Goal: Find contact information: Find contact information

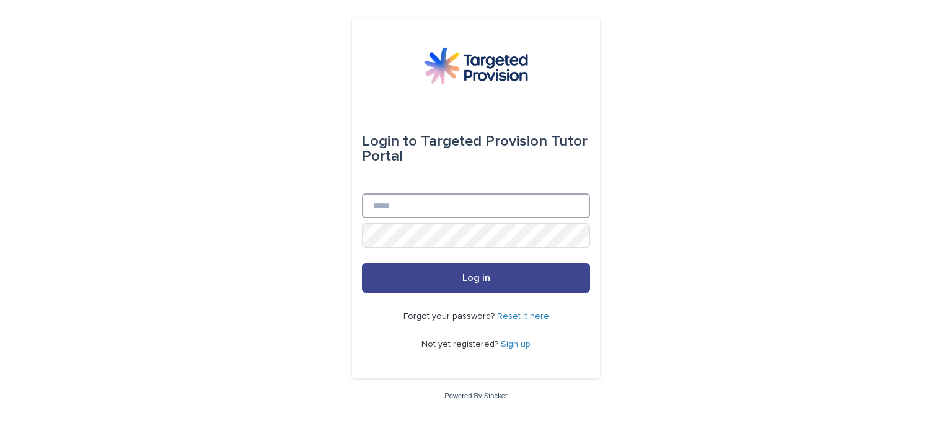
type input "**********"
click at [411, 269] on button "Log in" at bounding box center [476, 278] width 228 height 30
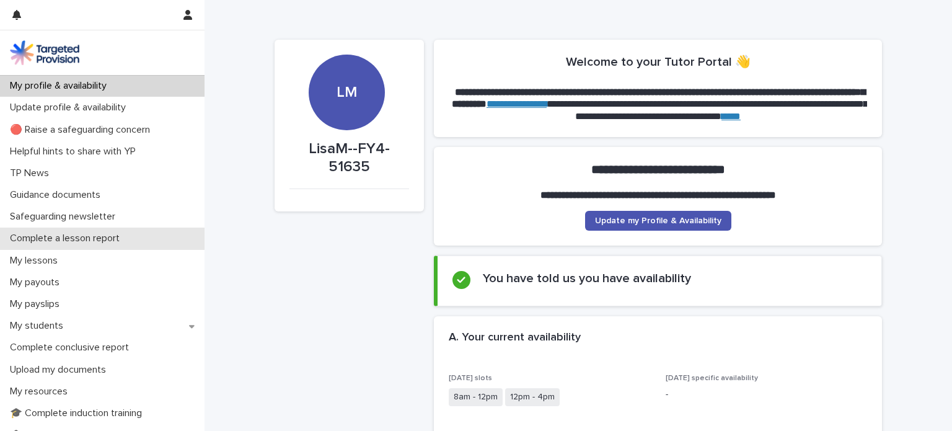
click at [50, 242] on p "Complete a lesson report" at bounding box center [67, 238] width 125 height 12
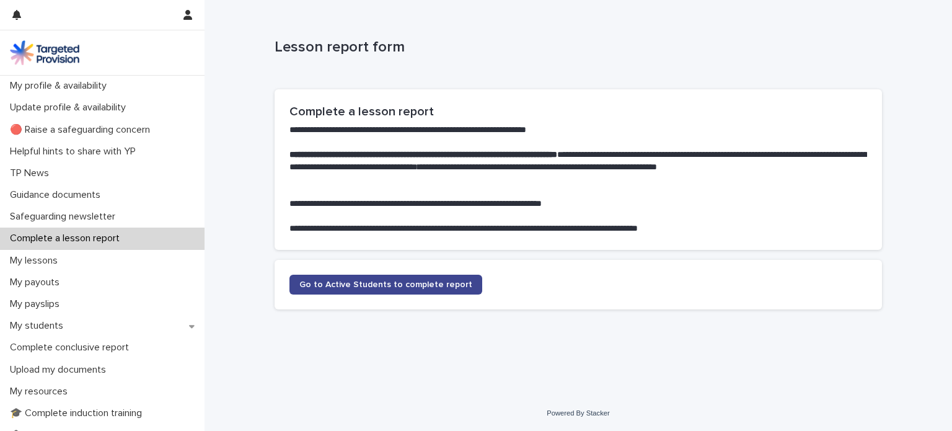
click at [354, 282] on span "Go to Active Students to complete report" at bounding box center [385, 284] width 173 height 9
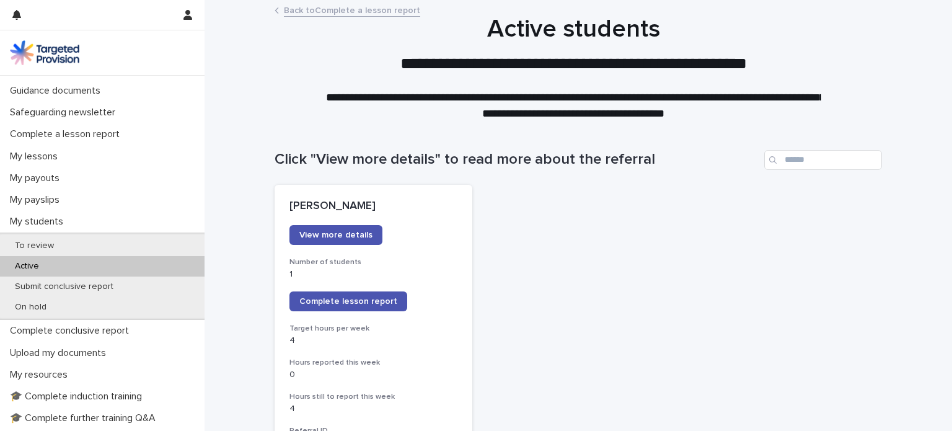
scroll to position [107, 0]
click at [27, 262] on p "Active" at bounding box center [27, 263] width 44 height 11
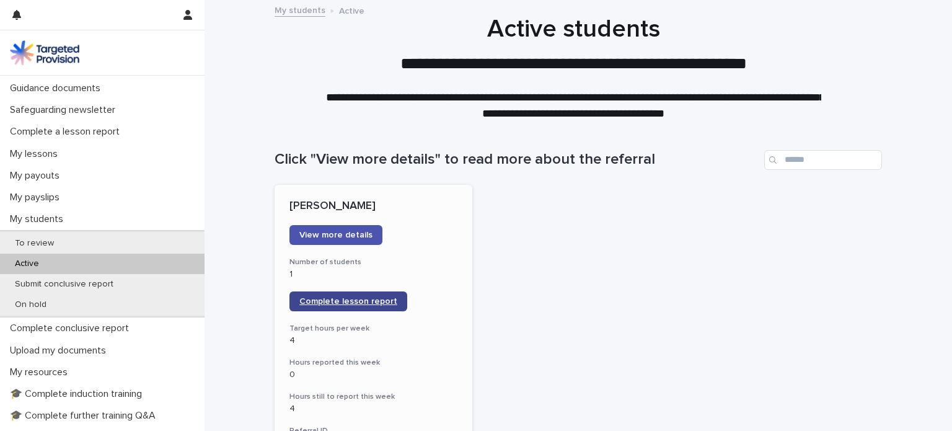
click at [340, 295] on link "Complete lesson report" at bounding box center [348, 301] width 118 height 20
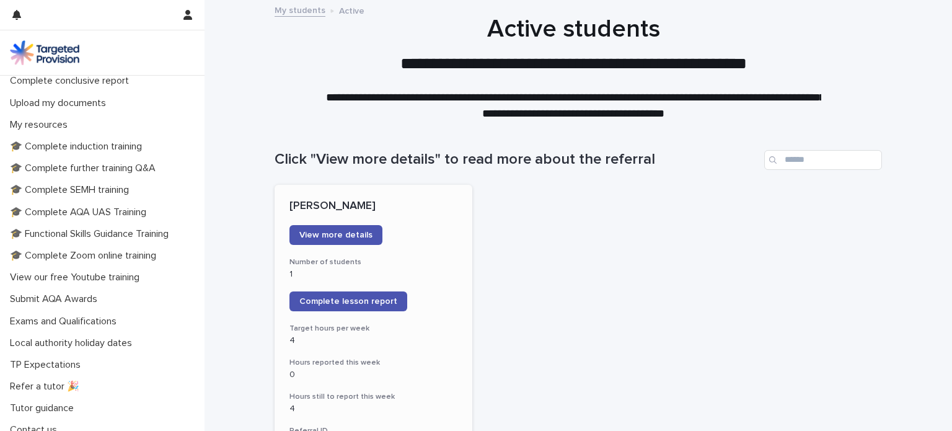
scroll to position [0, 0]
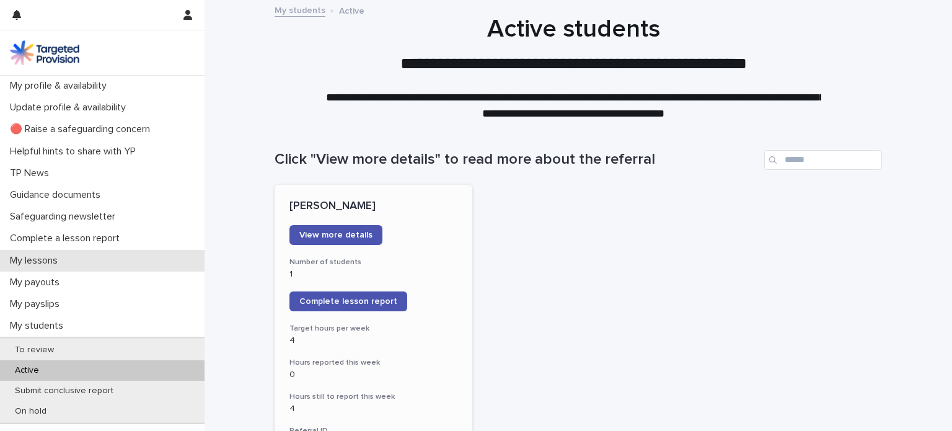
click at [48, 258] on p "My lessons" at bounding box center [36, 261] width 63 height 12
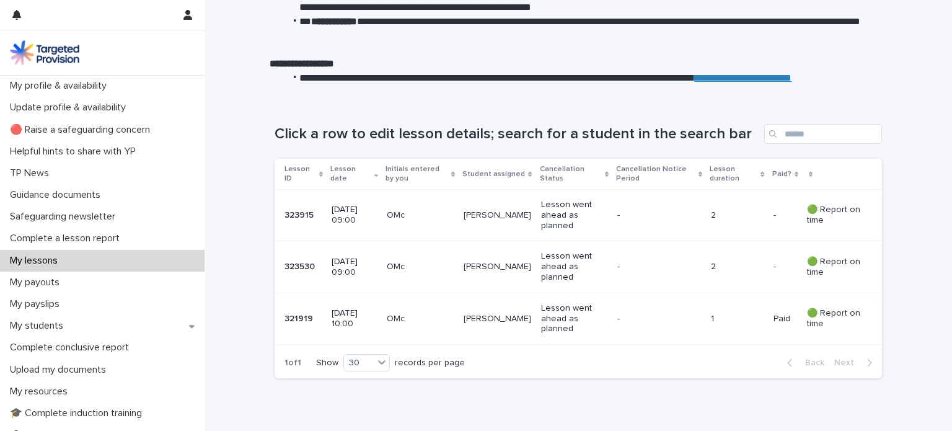
scroll to position [119, 0]
click at [561, 204] on p "Lesson went ahead as planned" at bounding box center [574, 214] width 66 height 31
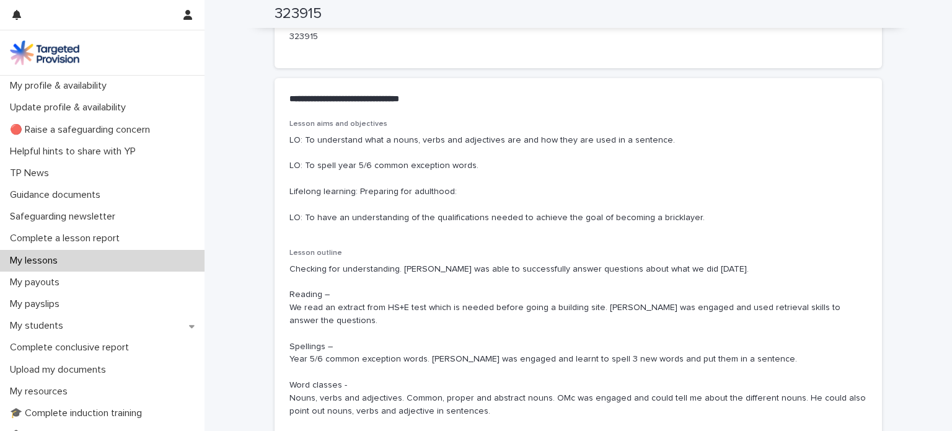
scroll to position [667, 0]
drag, startPoint x: 683, startPoint y: 232, endPoint x: 286, endPoint y: 151, distance: 404.9
click at [289, 151] on p "LO: To understand what a nouns, verbs and adjectives are and how they are used …" at bounding box center [578, 181] width 578 height 90
copy p "LO: To understand what a nouns, verbs and adjectives are and how they are used …"
click at [470, 192] on p "LO: To understand what a nouns, verbs and adjectives are and how they are used …" at bounding box center [578, 181] width 578 height 90
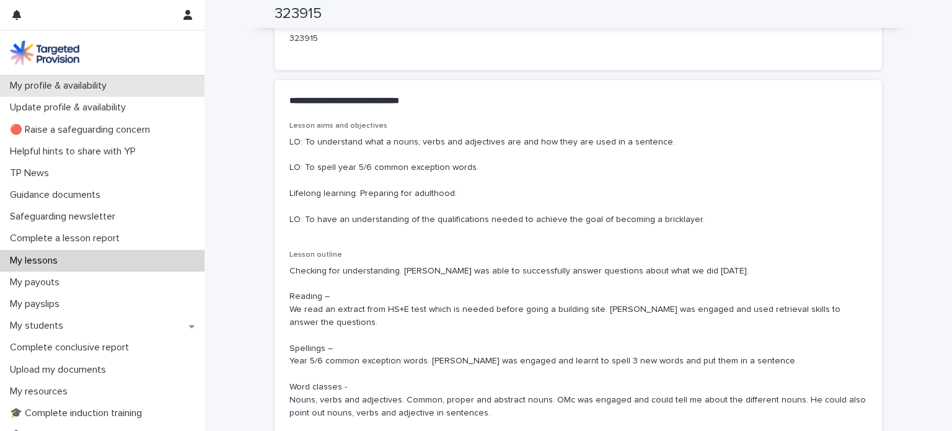
click at [51, 82] on p "My profile & availability" at bounding box center [61, 86] width 112 height 12
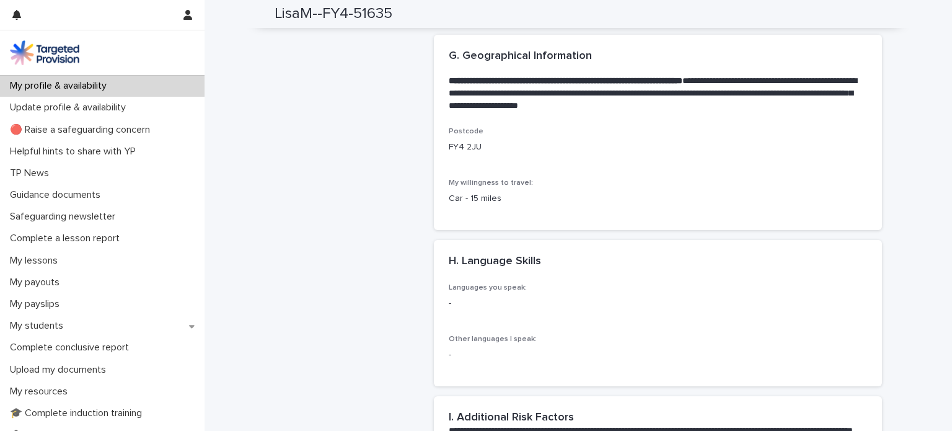
scroll to position [2131, 0]
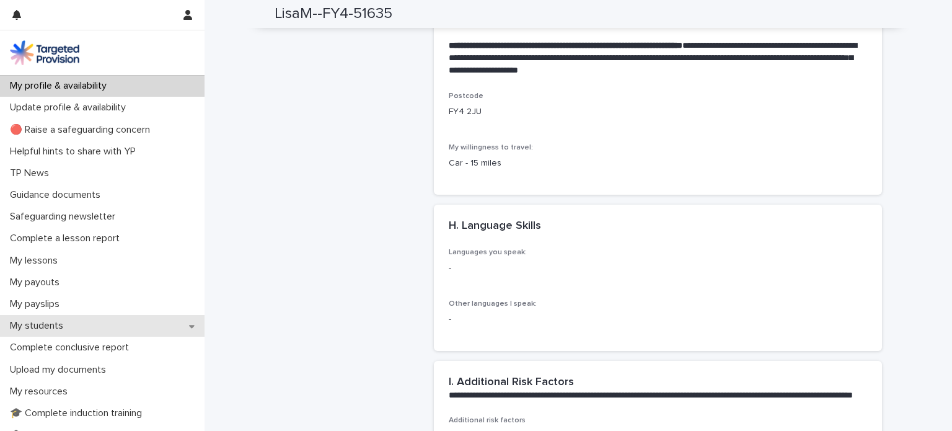
click at [62, 322] on p "My students" at bounding box center [39, 326] width 68 height 12
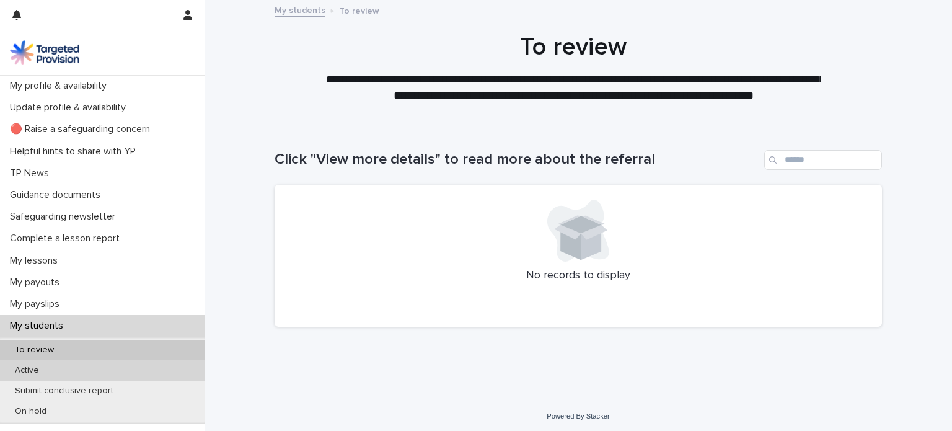
click at [42, 374] on p "Active" at bounding box center [27, 370] width 44 height 11
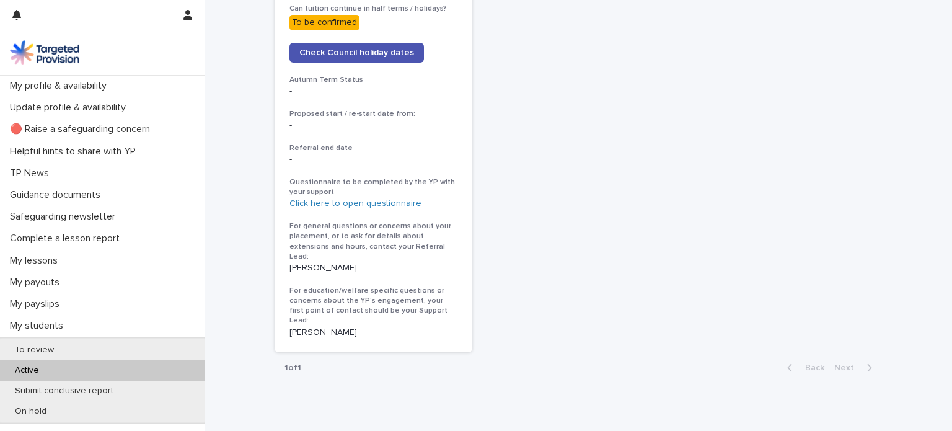
scroll to position [693, 0]
click at [308, 261] on p "[PERSON_NAME]" at bounding box center [373, 266] width 168 height 11
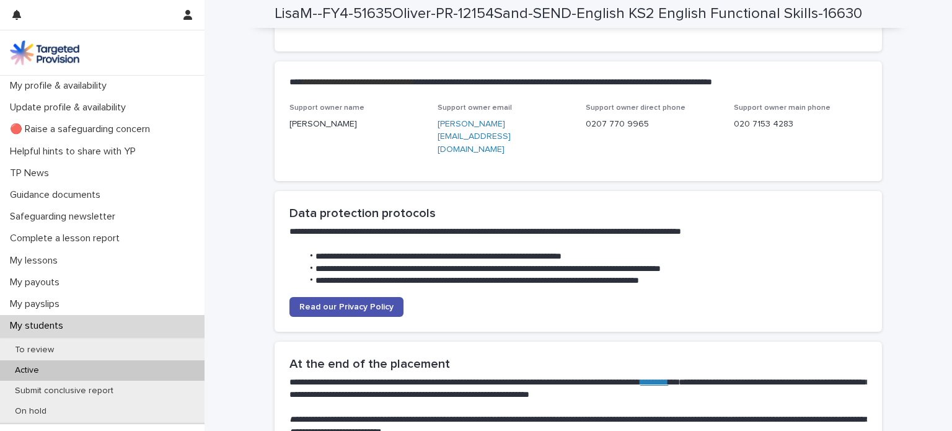
scroll to position [3211, 0]
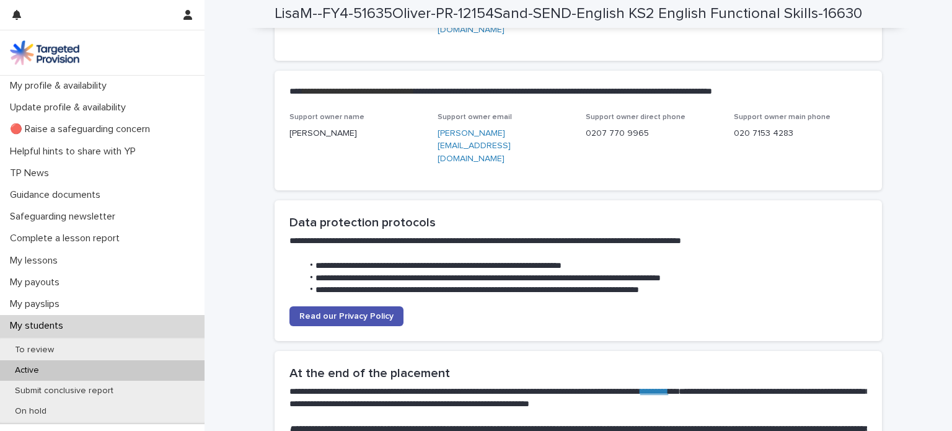
click at [480, 34] on link "[PERSON_NAME][EMAIL_ADDRESS][DOMAIN_NAME]" at bounding box center [473, 16] width 73 height 35
click at [508, 36] on p "[PERSON_NAME][EMAIL_ADDRESS][DOMAIN_NAME]" at bounding box center [503, 17] width 133 height 38
click at [508, 34] on link "[PERSON_NAME][EMAIL_ADDRESS][DOMAIN_NAME]" at bounding box center [473, 16] width 73 height 35
click at [687, 20] on div "Owner direct phone [PHONE_NUMBER]" at bounding box center [652, 2] width 133 height 37
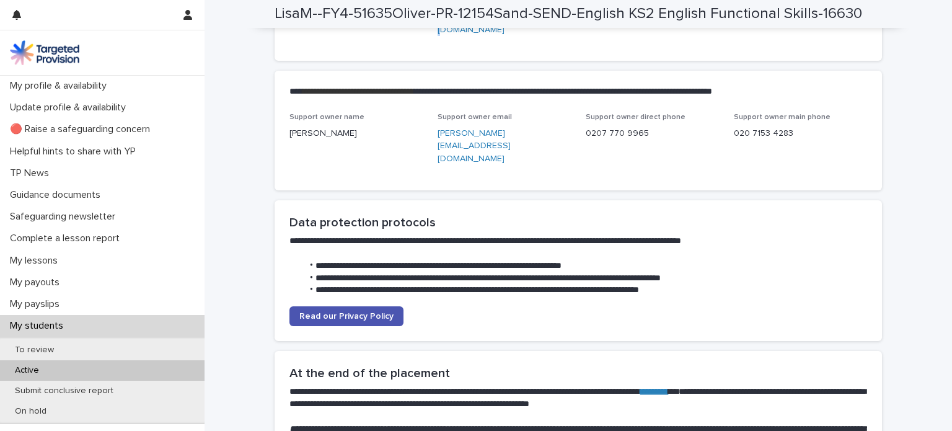
drag, startPoint x: 553, startPoint y: 108, endPoint x: 433, endPoint y: 108, distance: 119.6
click at [437, 36] on p "[PERSON_NAME][EMAIL_ADDRESS][DOMAIN_NAME]" at bounding box center [503, 17] width 133 height 38
copy link "[PERSON_NAME][EMAIL_ADDRESS][DOMAIN_NAME]"
drag, startPoint x: 549, startPoint y: 212, endPoint x: 430, endPoint y: 212, distance: 119.0
click at [430, 175] on div "Support owner name [PERSON_NAME] Support owner email [PERSON_NAME][EMAIL_ADDRES…" at bounding box center [578, 144] width 578 height 63
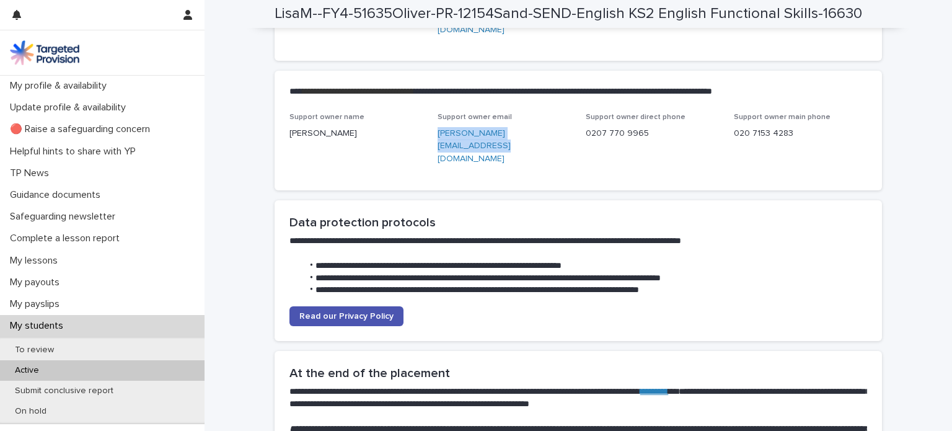
copy link "[PERSON_NAME][EMAIL_ADDRESS][DOMAIN_NAME]"
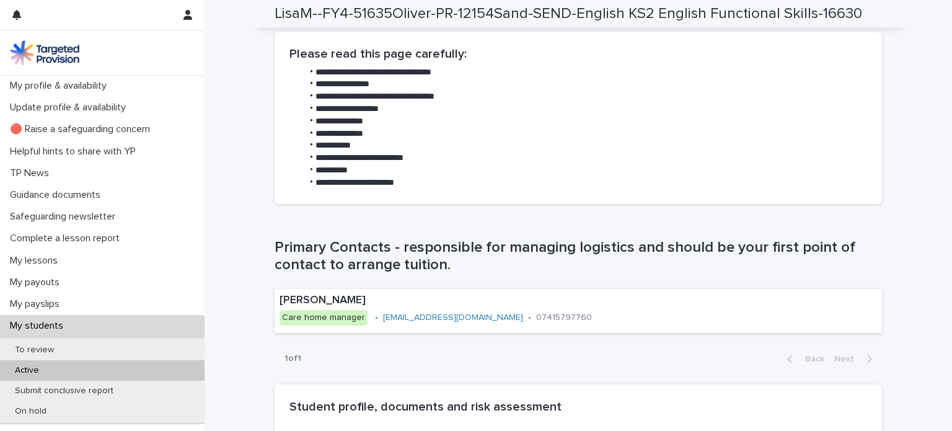
scroll to position [649, 0]
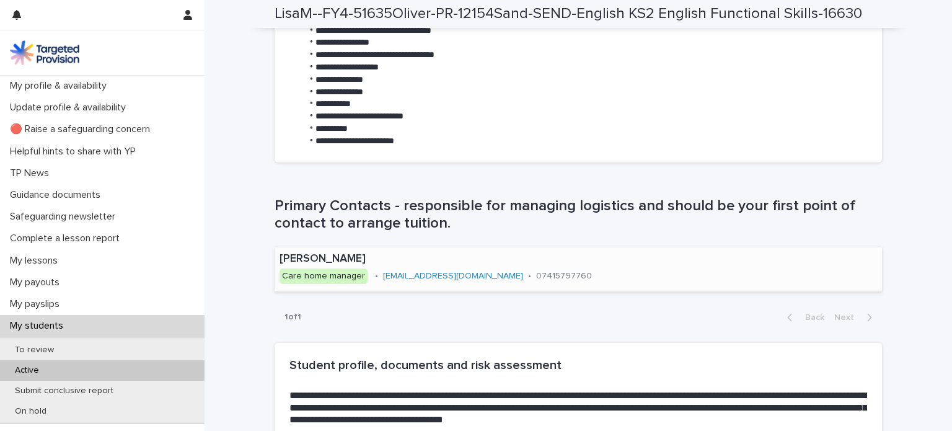
click at [383, 274] on link "[EMAIL_ADDRESS][DOMAIN_NAME]" at bounding box center [453, 275] width 140 height 9
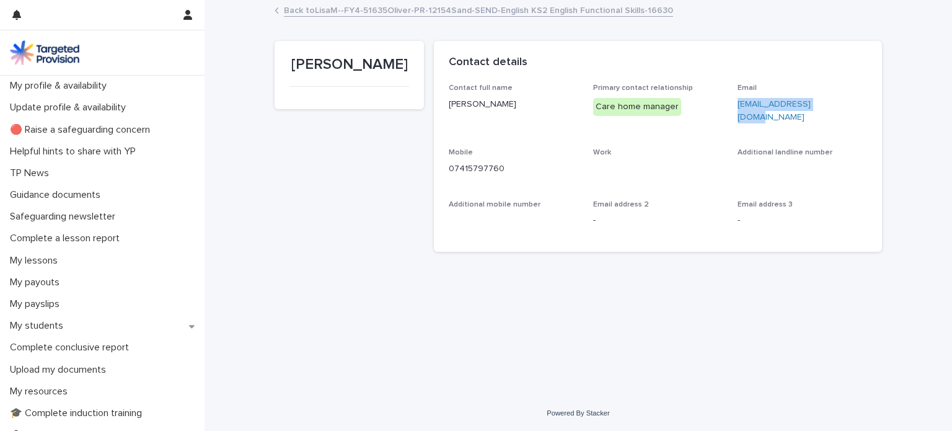
drag, startPoint x: 824, startPoint y: 102, endPoint x: 736, endPoint y: 106, distance: 88.1
click at [736, 106] on div "Contact full name [PERSON_NAME] Primary contact relationship Care home manager …" at bounding box center [658, 160] width 418 height 152
copy link "[EMAIL_ADDRESS][DOMAIN_NAME]"
